Goal: Find specific page/section: Find specific page/section

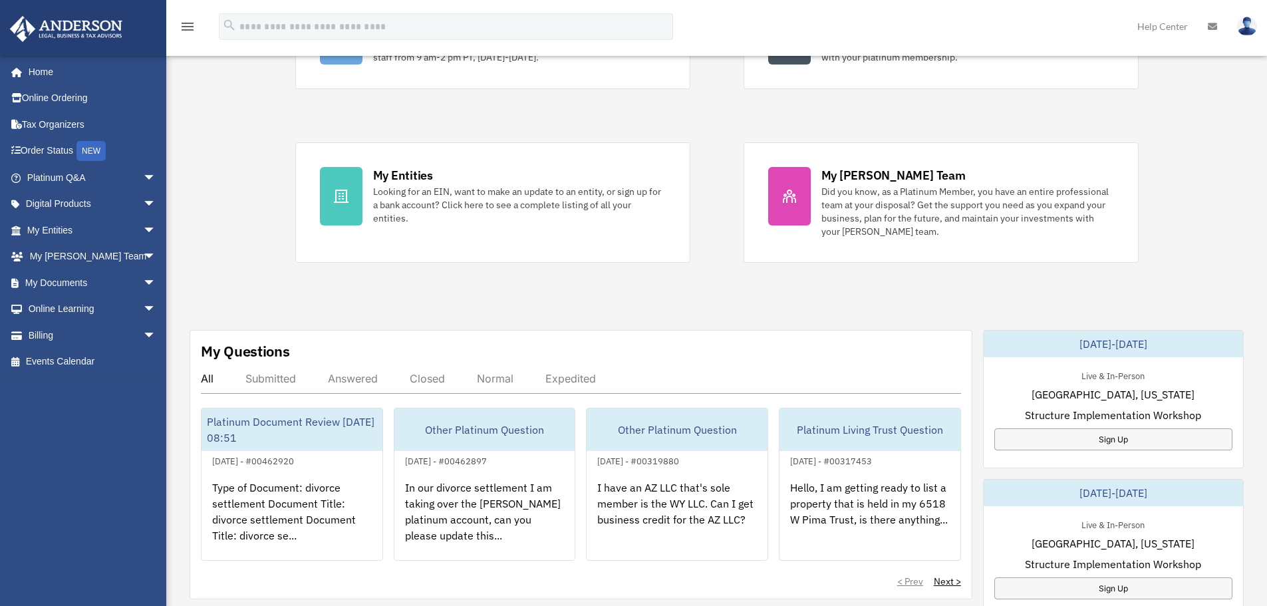
scroll to position [266, 0]
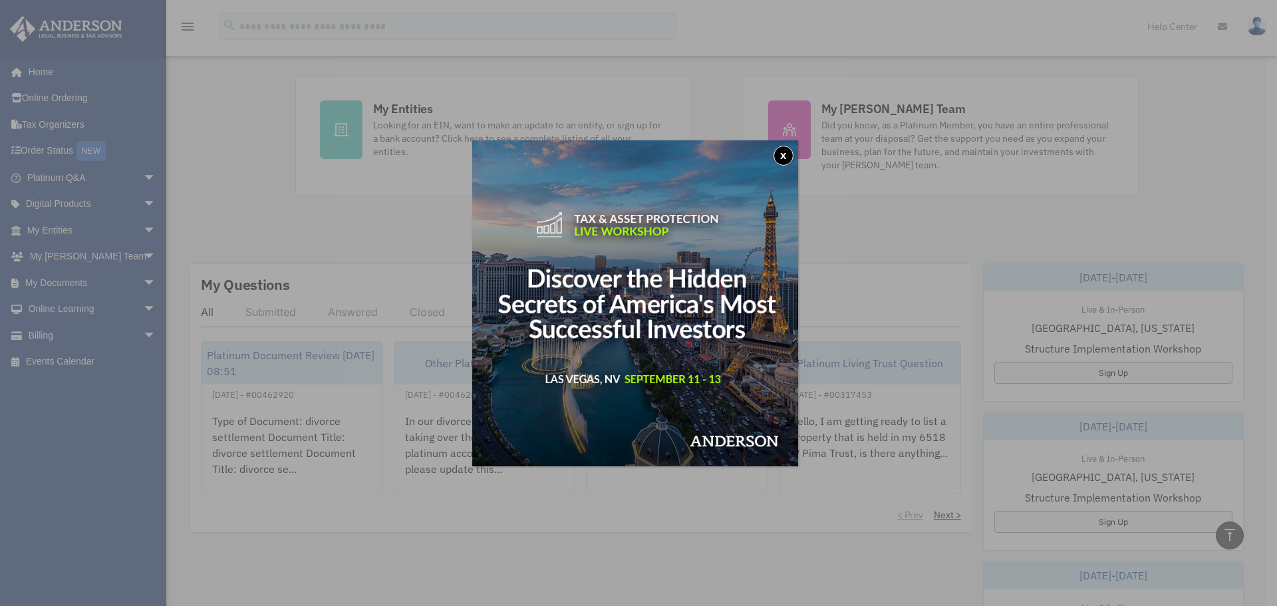
click at [783, 153] on button "x" at bounding box center [783, 156] width 20 height 20
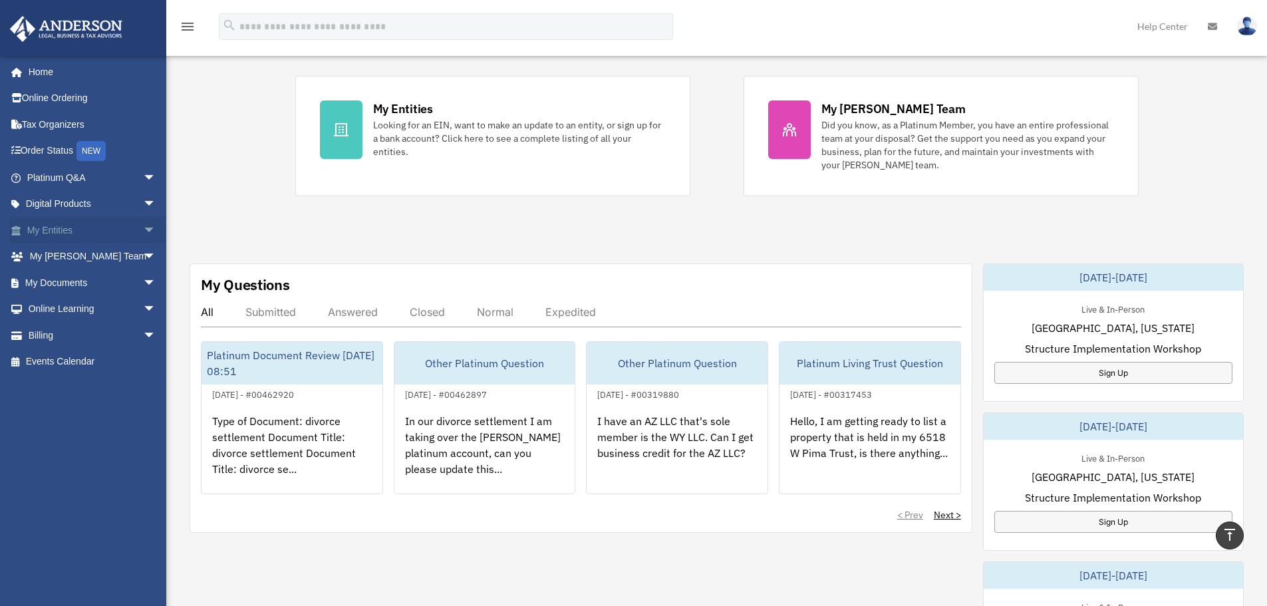
click at [86, 234] on link "My Entities arrow_drop_down" at bounding box center [92, 230] width 167 height 27
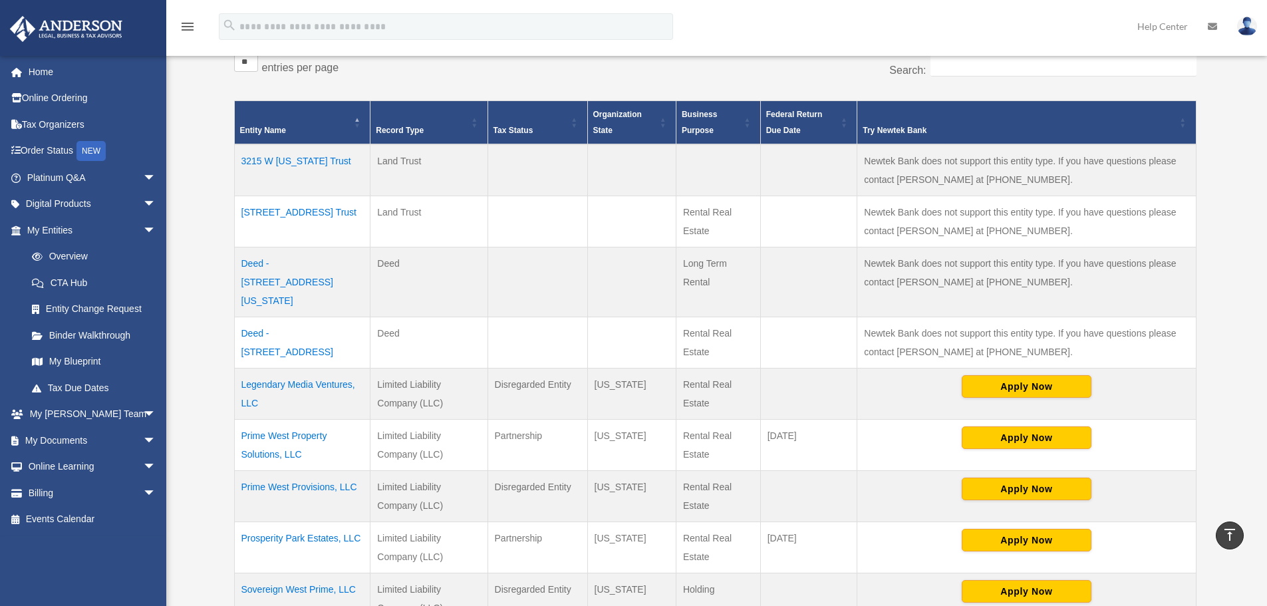
scroll to position [399, 0]
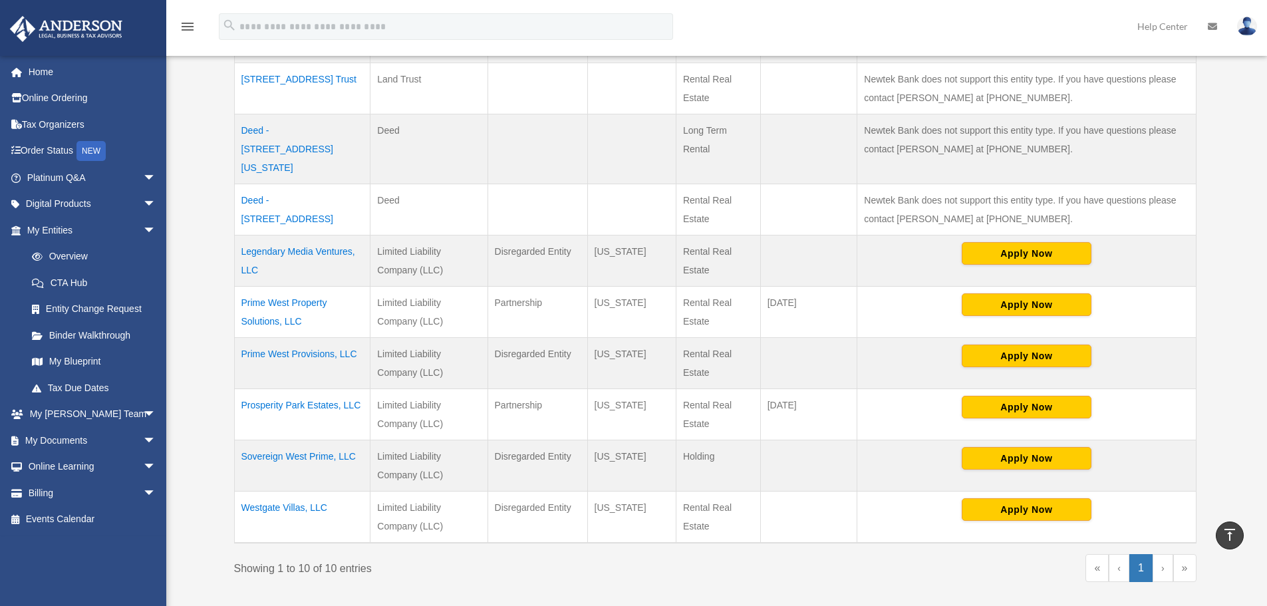
drag, startPoint x: 226, startPoint y: 231, endPoint x: 388, endPoint y: 263, distance: 165.2
click at [388, 263] on div "Entities, Trusts, and Deeds Active Entities Inactive Entities Active Trusts Ina…" at bounding box center [715, 157] width 994 height 888
click at [207, 324] on div "Overview date_range Published on Last updated [DATE] [DATE] by [PERSON_NAME] Ad…" at bounding box center [717, 173] width 1024 height 964
drag, startPoint x: 724, startPoint y: 524, endPoint x: 239, endPoint y: 235, distance: 564.2
click at [239, 235] on tbody "3215 W [US_STATE] Trust Land Trust Newtek Bank does not support this entity typ…" at bounding box center [715, 276] width 962 height 531
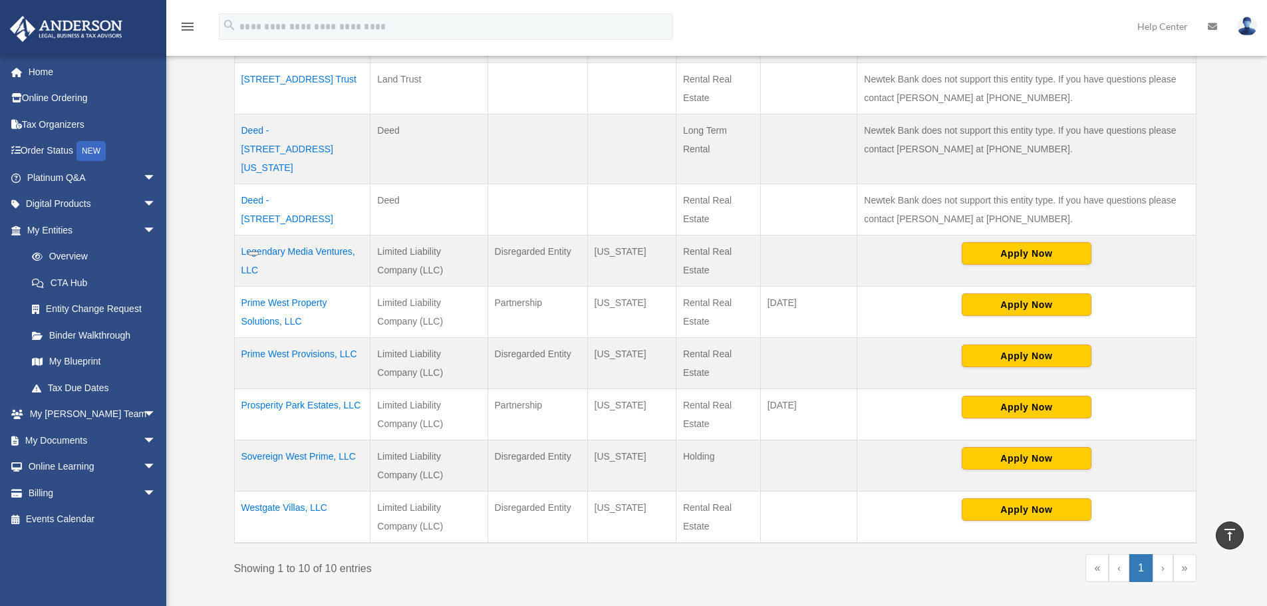
copy tbody "Legendary Media Ventures, LLC Limited Liability Company (LLC) Disregarded Entit…"
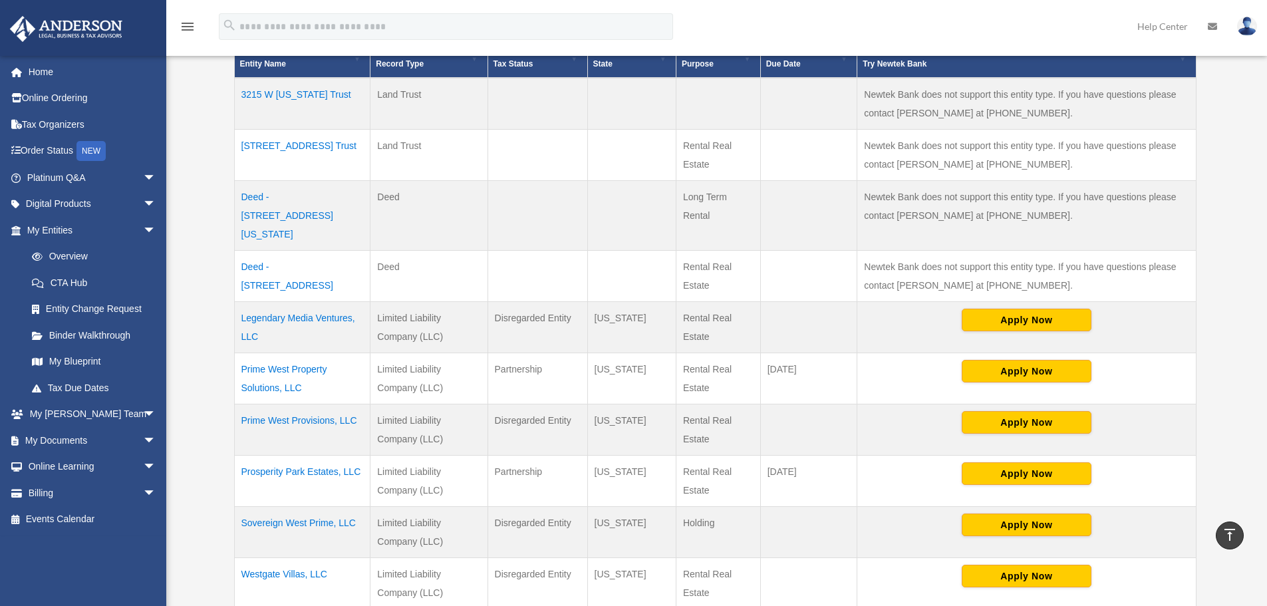
click at [201, 320] on div "Overview [EMAIL_ADDRESS][DOMAIN_NAME] Sign Out [EMAIL_ADDRESS][DOMAIN_NAME] Hom…" at bounding box center [633, 231] width 1267 height 980
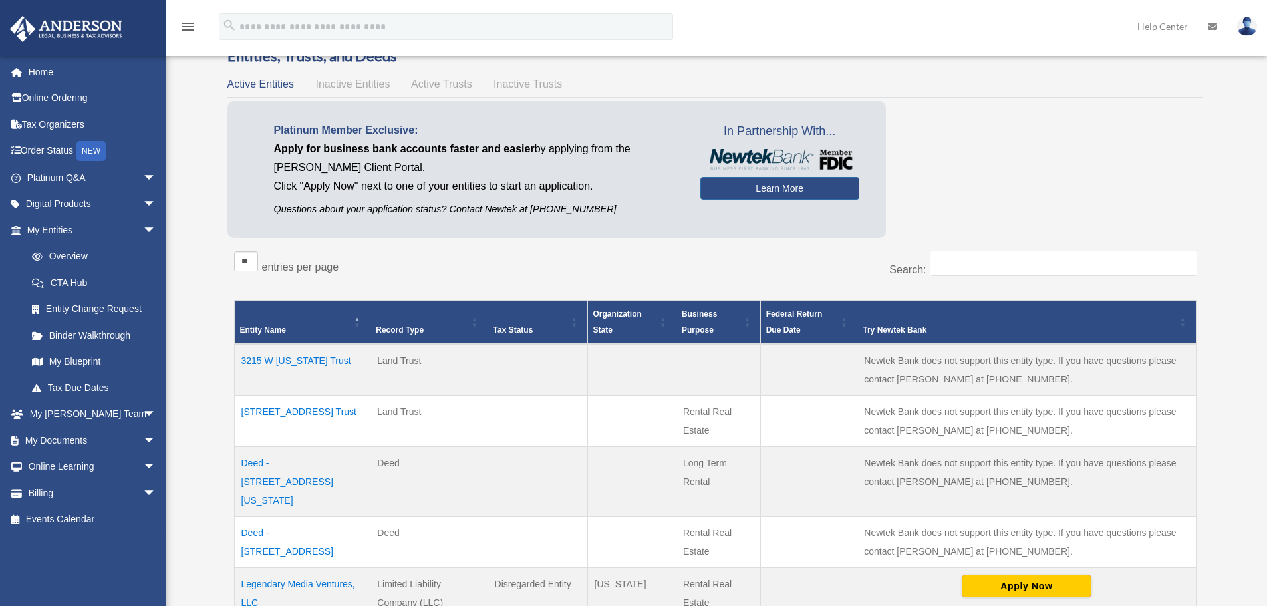
scroll to position [0, 0]
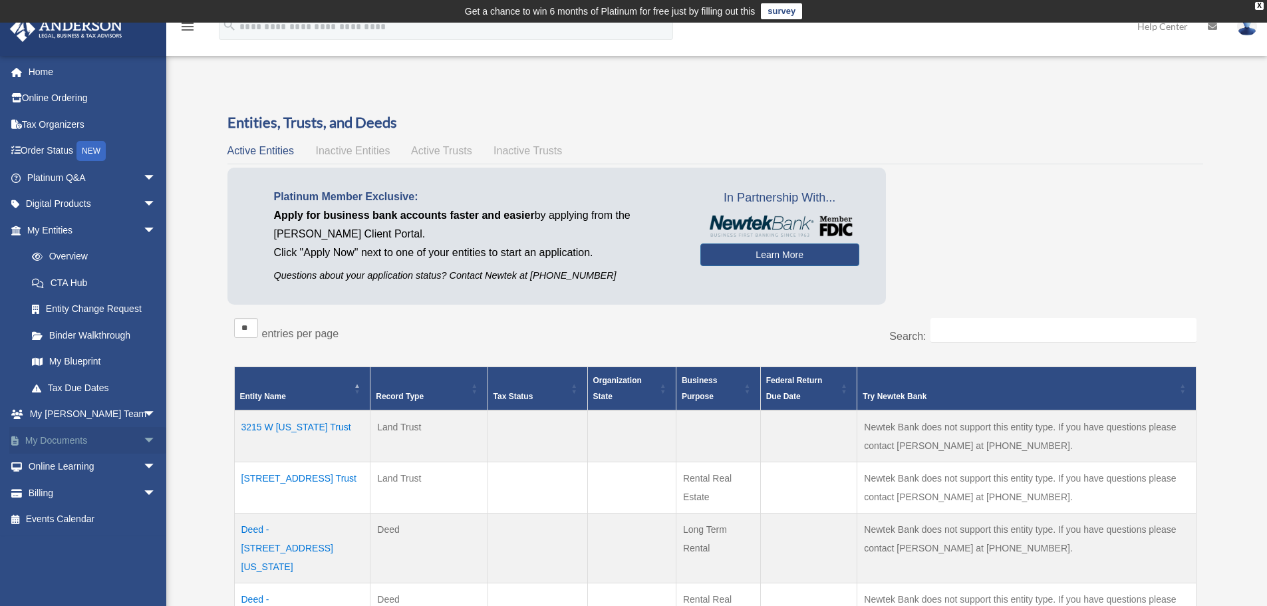
click at [75, 439] on link "My Documents arrow_drop_down" at bounding box center [92, 440] width 167 height 27
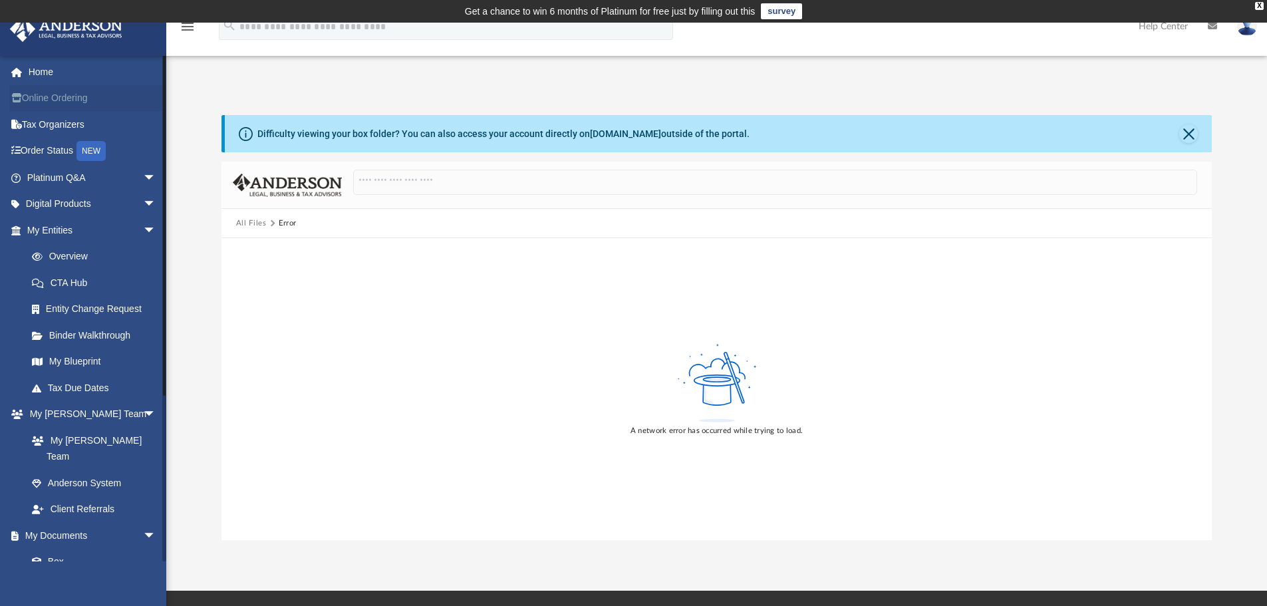
click at [66, 90] on link "Online Ordering" at bounding box center [92, 98] width 167 height 27
click at [65, 96] on link "Online Ordering" at bounding box center [92, 98] width 167 height 27
